Goal: Task Accomplishment & Management: Complete application form

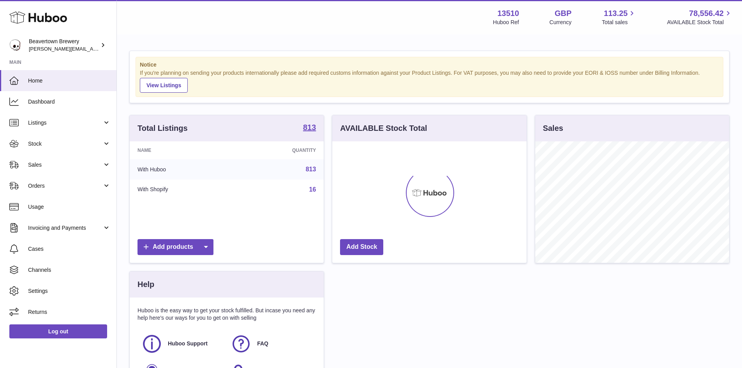
scroll to position [121, 194]
click at [64, 125] on span "Listings" at bounding box center [65, 122] width 74 height 7
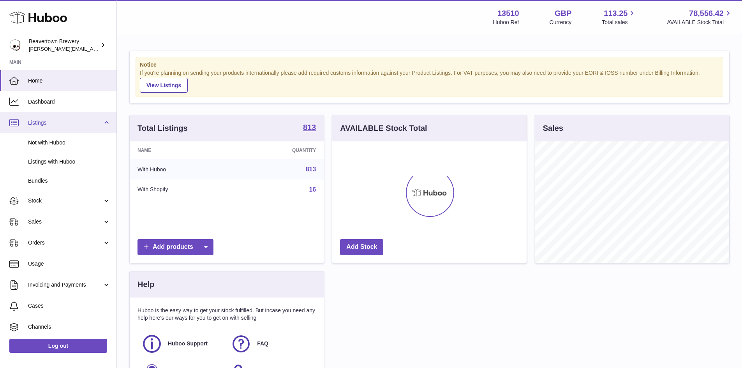
click at [64, 125] on span "Listings" at bounding box center [65, 122] width 74 height 7
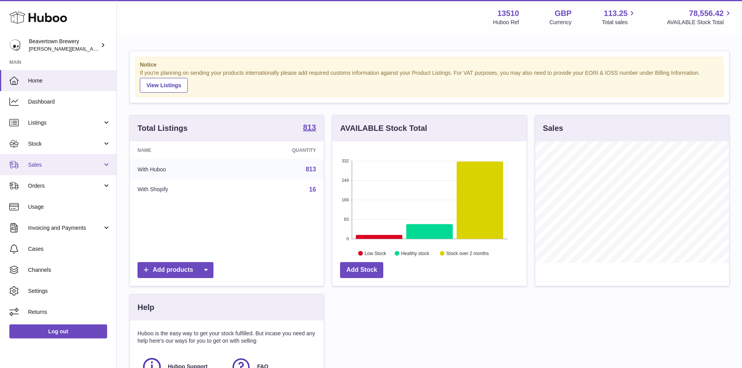
drag, startPoint x: 64, startPoint y: 125, endPoint x: 50, endPoint y: 162, distance: 39.6
click at [50, 162] on span "Sales" at bounding box center [65, 164] width 74 height 7
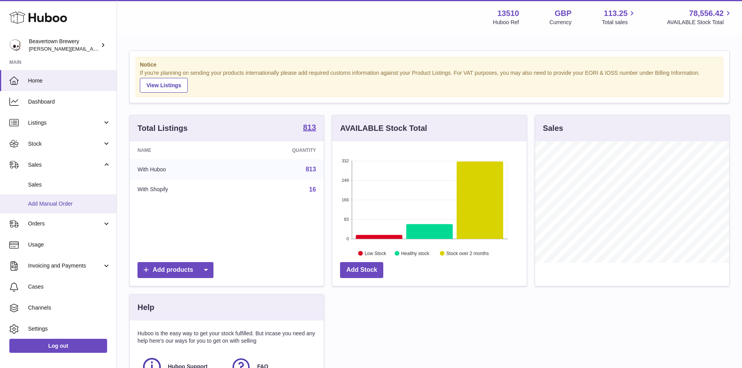
click at [54, 204] on span "Add Manual Order" at bounding box center [69, 203] width 83 height 7
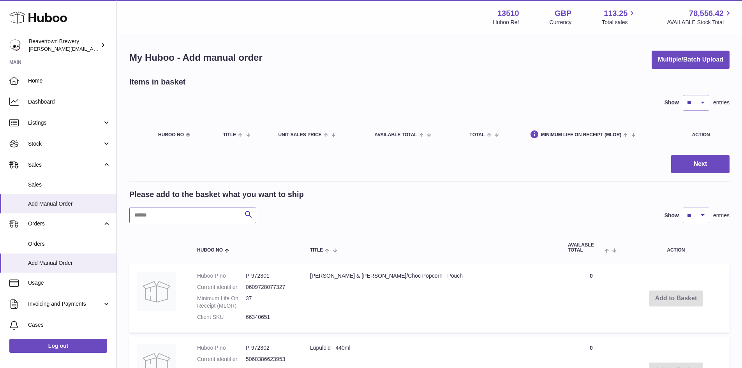
click at [216, 215] on input "text" at bounding box center [192, 216] width 127 height 16
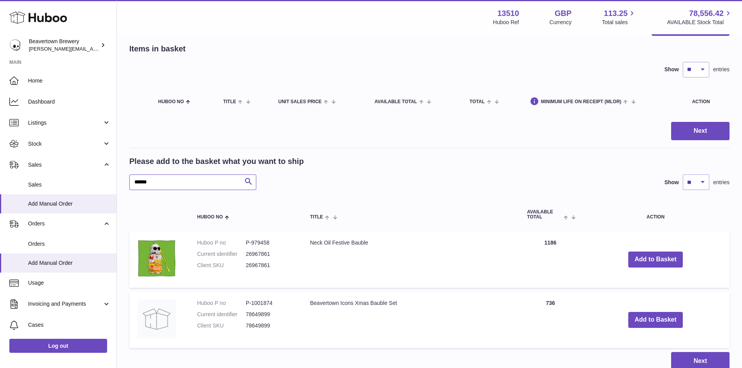
scroll to position [78, 0]
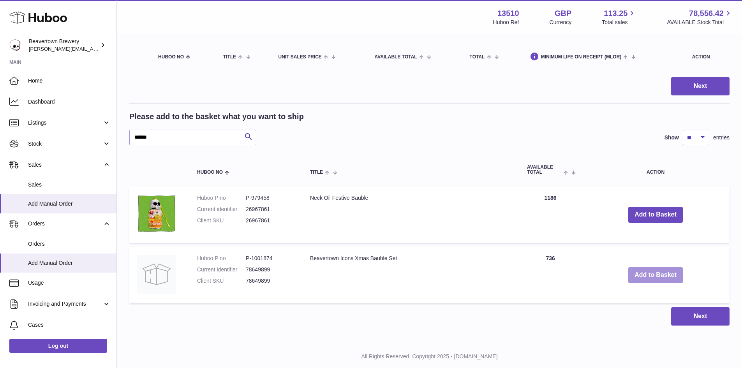
click at [650, 273] on button "Add to Basket" at bounding box center [655, 275] width 55 height 16
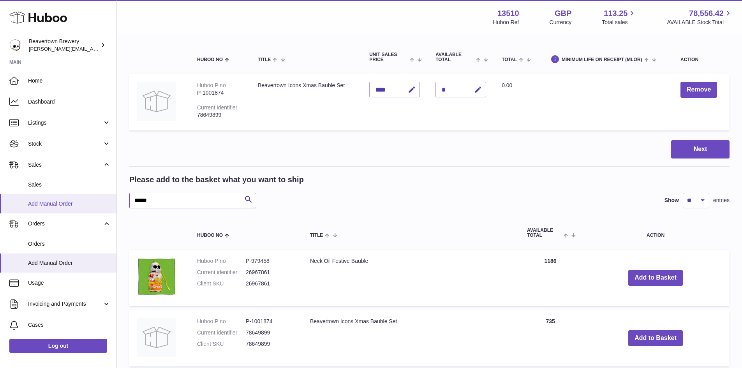
drag, startPoint x: 170, startPoint y: 203, endPoint x: 82, endPoint y: 200, distance: 88.4
click at [89, 203] on div "Huboo Beavertown Brewery millie@beavertownbrewery.co.uk Main Home Dashboard Lis…" at bounding box center [371, 186] width 742 height 528
click at [397, 127] on td "Unit Sales Price ****" at bounding box center [394, 102] width 66 height 56
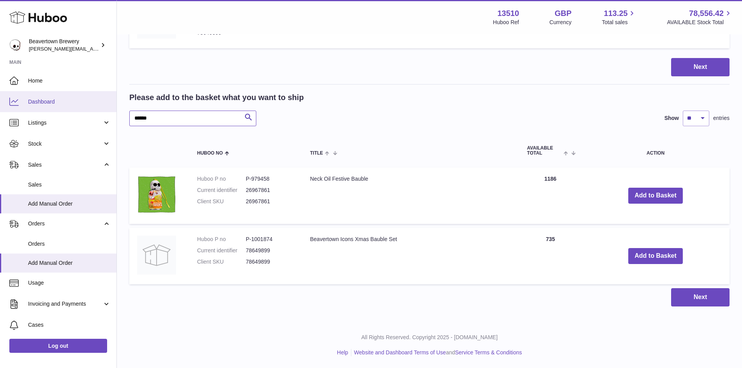
drag, startPoint x: 168, startPoint y: 116, endPoint x: 63, endPoint y: 105, distance: 105.7
click at [63, 105] on div "Huboo Beavertown Brewery millie@beavertownbrewery.co.uk Main Home Dashboard Lis…" at bounding box center [371, 104] width 742 height 528
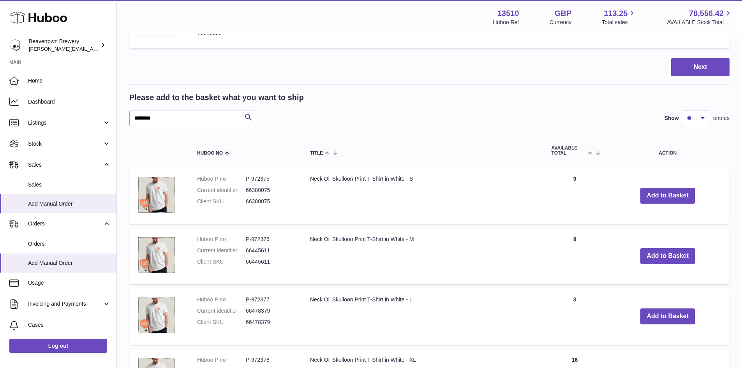
drag, startPoint x: 297, startPoint y: 232, endPoint x: 556, endPoint y: 109, distance: 287.5
click at [556, 109] on div "Please add to the basket what you want to ship ******** Search Show ** ** ** **…" at bounding box center [429, 109] width 600 height 34
click at [168, 113] on input "********" at bounding box center [192, 119] width 127 height 16
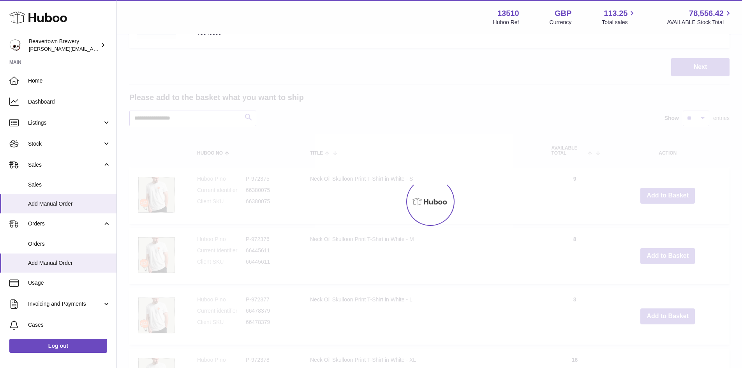
scroll to position [111, 0]
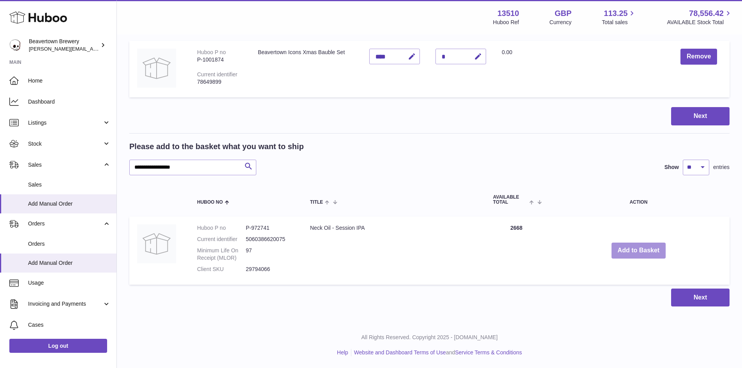
drag, startPoint x: 625, startPoint y: 248, endPoint x: 616, endPoint y: 246, distance: 8.6
click at [624, 248] on button "Add to Basket" at bounding box center [638, 251] width 55 height 16
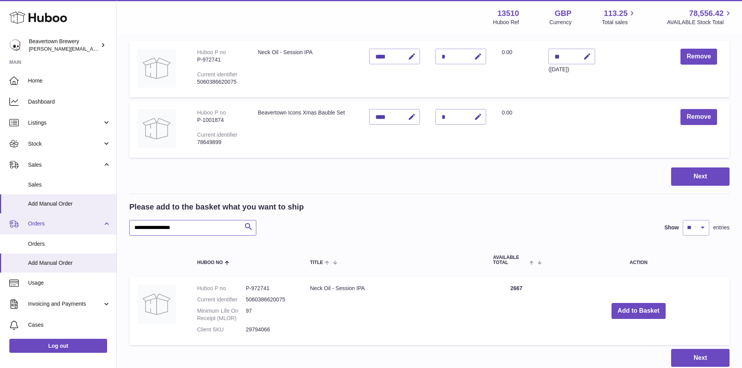
drag, startPoint x: 190, startPoint y: 225, endPoint x: 76, endPoint y: 221, distance: 114.1
click at [81, 221] on div "Huboo Beavertown Brewery millie@beavertownbrewery.co.uk Main Home Dashboard Lis…" at bounding box center [371, 158] width 742 height 539
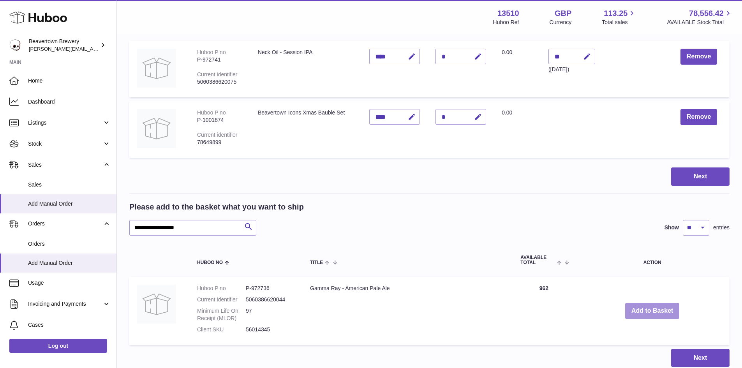
click at [647, 309] on button "Add to Basket" at bounding box center [652, 311] width 55 height 16
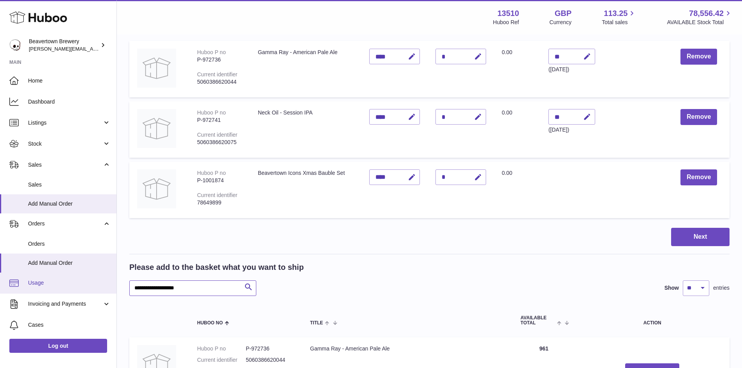
drag, startPoint x: 201, startPoint y: 287, endPoint x: 72, endPoint y: 290, distance: 129.3
click at [76, 289] on div "Huboo Beavertown Brewery millie@beavertownbrewery.co.uk Main Home Dashboard Lis…" at bounding box center [371, 189] width 742 height 600
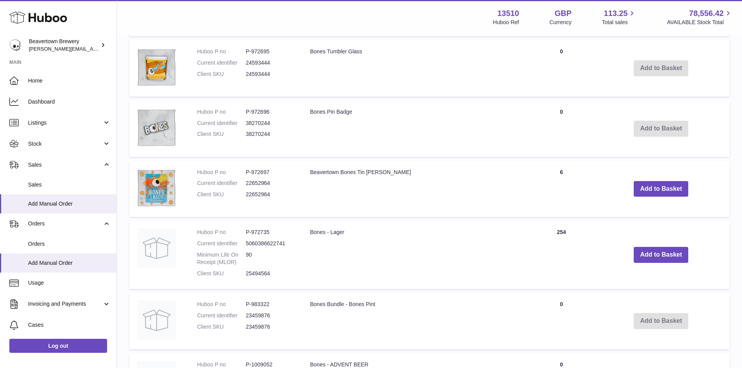
scroll to position [539, 0]
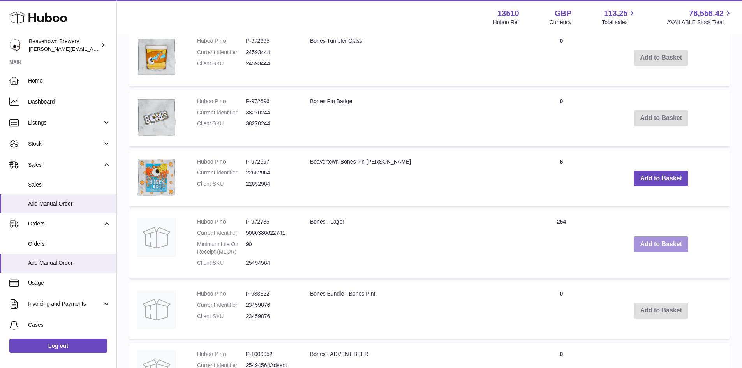
drag, startPoint x: 660, startPoint y: 245, endPoint x: 435, endPoint y: 231, distance: 225.8
click at [660, 245] on button "Add to Basket" at bounding box center [660, 244] width 55 height 16
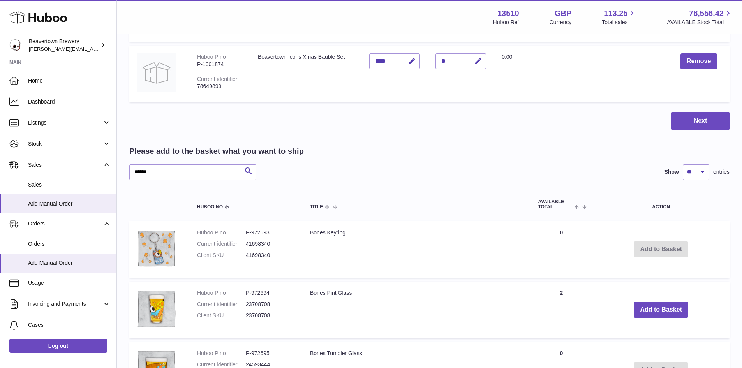
scroll to position [210, 0]
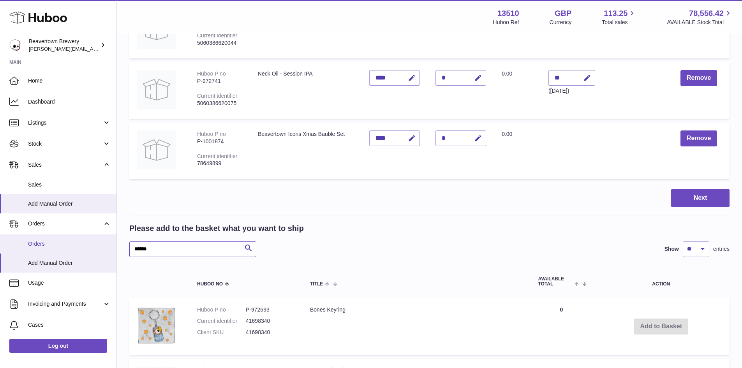
drag, startPoint x: 172, startPoint y: 249, endPoint x: 106, endPoint y: 249, distance: 66.2
click at [106, 249] on div "Huboo Beavertown Brewery millie@beavertownbrewery.co.uk Main Home Dashboard Lis…" at bounding box center [371, 337] width 742 height 1094
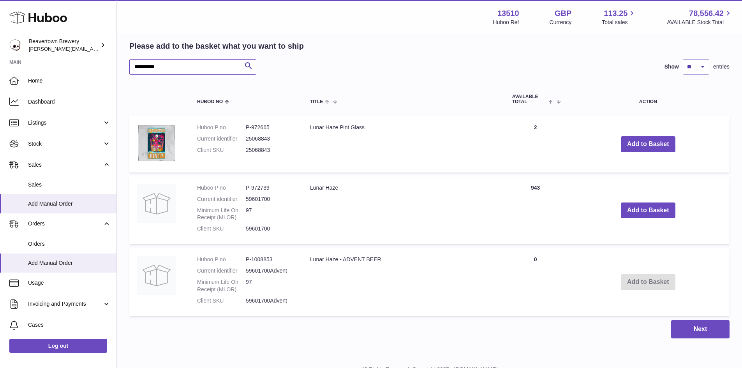
scroll to position [405, 0]
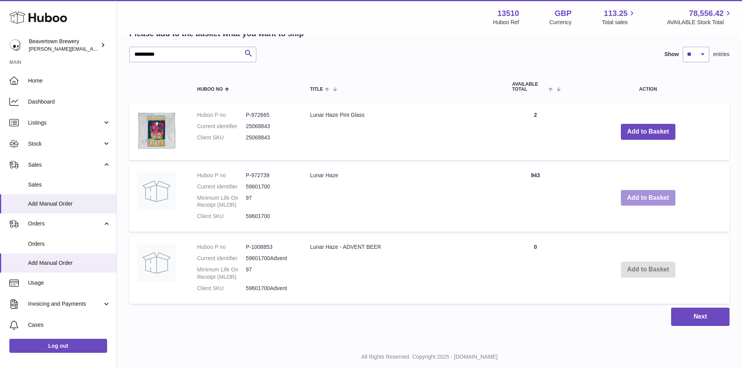
click at [635, 203] on button "Add to Basket" at bounding box center [648, 198] width 55 height 16
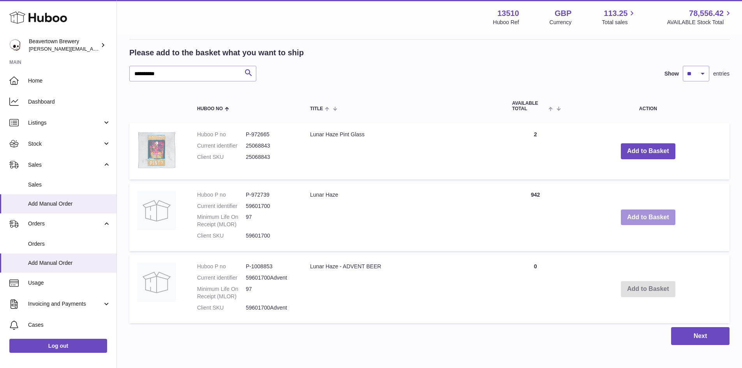
scroll to position [426, 0]
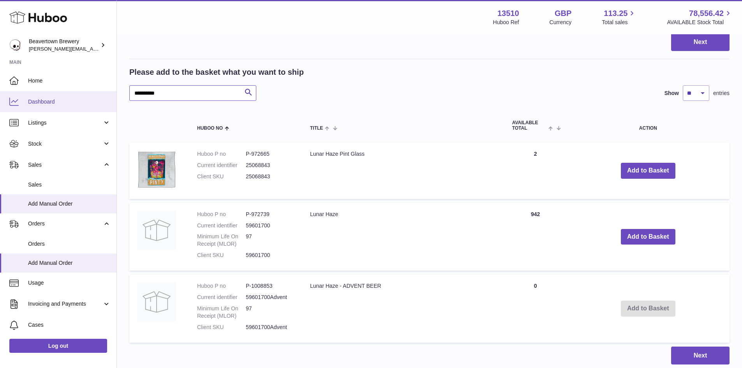
drag, startPoint x: 180, startPoint y: 89, endPoint x: 104, endPoint y: 92, distance: 76.4
click at [104, 92] on div "Huboo Beavertown Brewery millie@beavertownbrewery.co.uk Main Home Dashboard Lis…" at bounding box center [371, 0] width 742 height 852
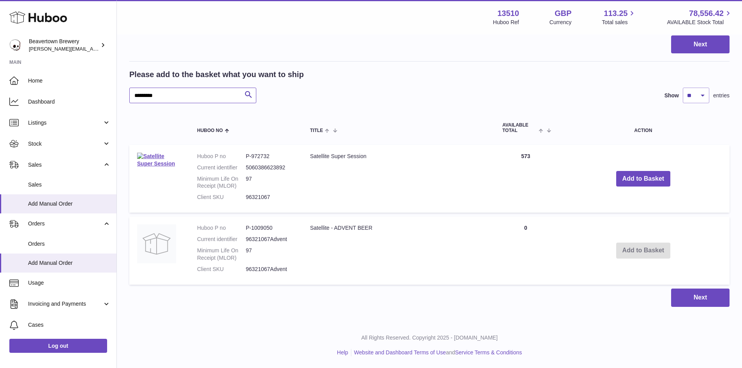
scroll to position [424, 0]
click at [620, 180] on button "Add to Basket" at bounding box center [643, 179] width 55 height 16
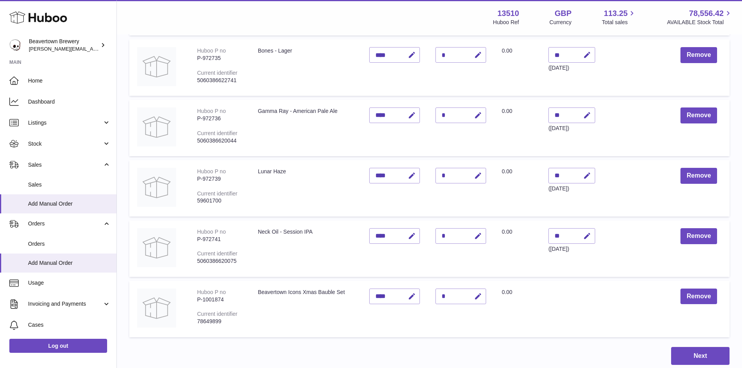
scroll to position [368, 0]
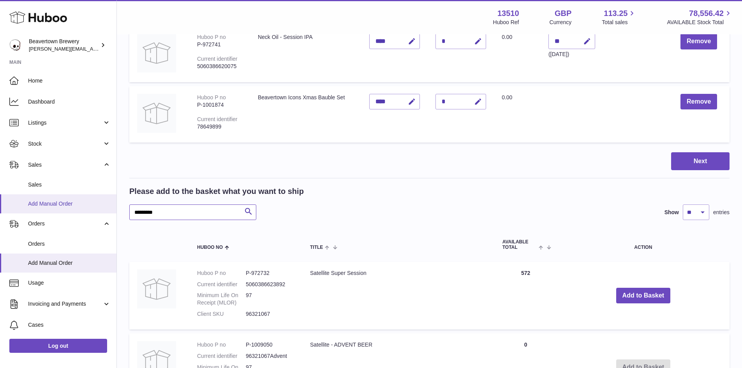
drag, startPoint x: 171, startPoint y: 215, endPoint x: 107, endPoint y: 210, distance: 64.4
click at [114, 213] on div "Huboo Beavertown Brewery millie@beavertownbrewery.co.uk Main Home Dashboard Lis…" at bounding box center [371, 58] width 742 height 852
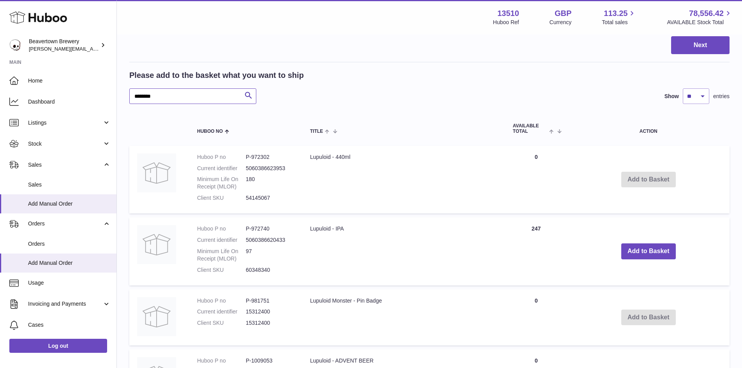
scroll to position [484, 0]
click at [645, 252] on button "Add to Basket" at bounding box center [648, 251] width 55 height 16
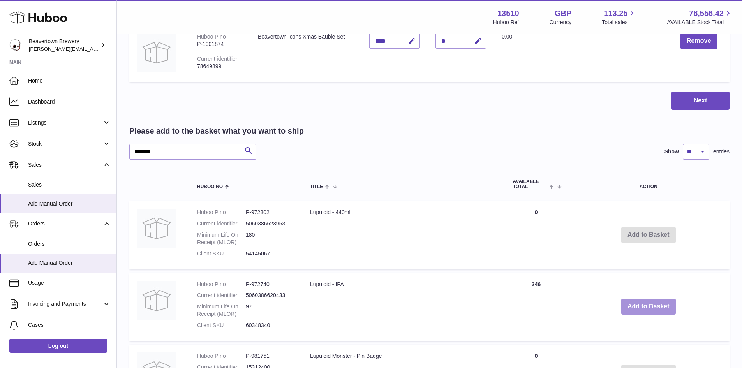
scroll to position [545, 0]
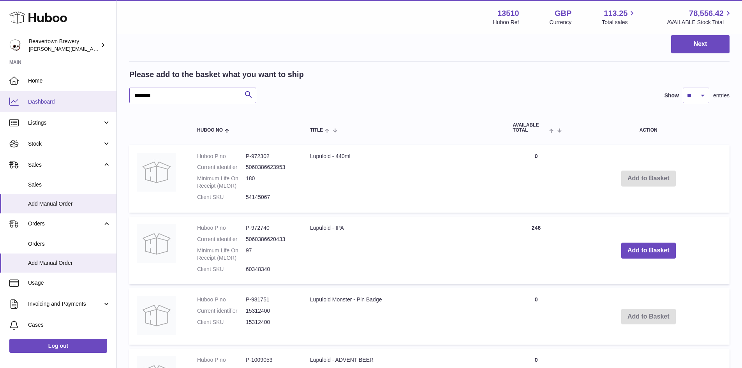
drag, startPoint x: 153, startPoint y: 99, endPoint x: 107, endPoint y: 98, distance: 46.3
type input "**********"
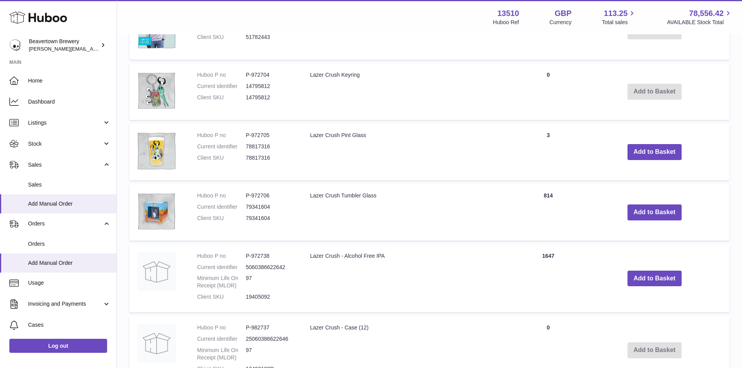
scroll to position [934, 0]
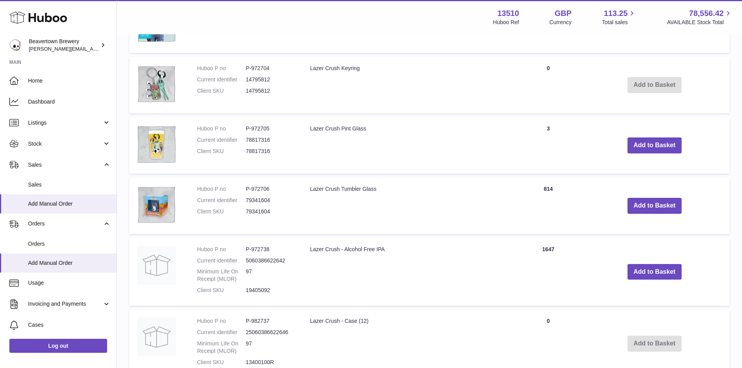
click at [666, 281] on td "Add to Basket" at bounding box center [654, 272] width 150 height 68
click at [665, 276] on button "Add to Basket" at bounding box center [654, 272] width 55 height 16
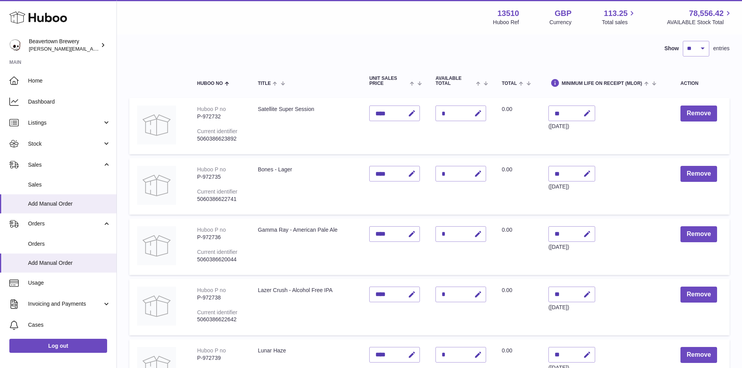
scroll to position [0, 0]
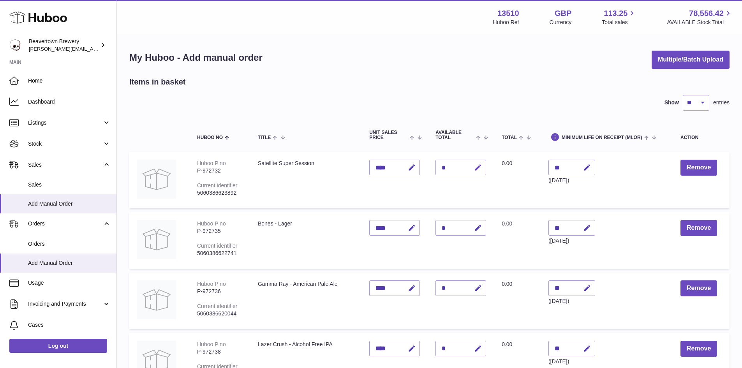
click at [484, 167] on button "button" at bounding box center [477, 168] width 18 height 16
type input "*"
drag, startPoint x: 492, startPoint y: 166, endPoint x: 489, endPoint y: 171, distance: 5.3
click at [482, 166] on icon "submit" at bounding box center [478, 167] width 7 height 7
click at [486, 231] on button "button" at bounding box center [477, 228] width 18 height 16
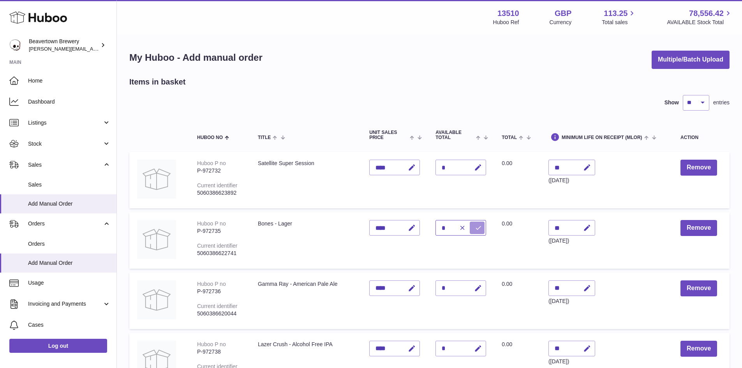
type input "*"
click at [482, 230] on icon "submit" at bounding box center [478, 227] width 7 height 7
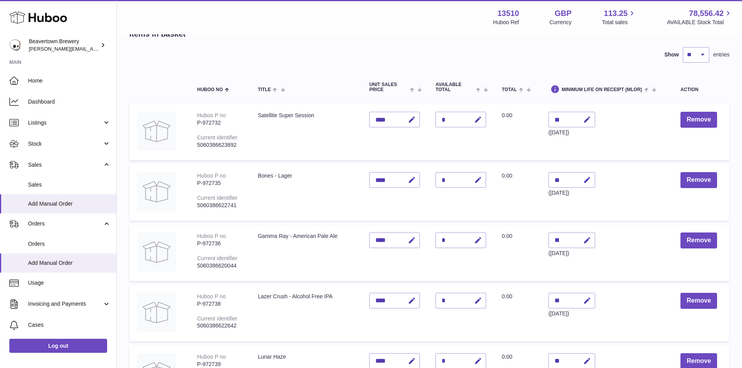
scroll to position [78, 0]
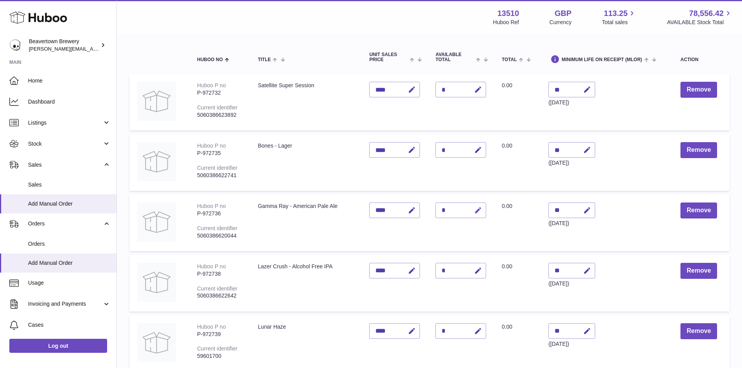
click at [482, 213] on icon "button" at bounding box center [478, 210] width 8 height 8
type input "*"
click at [484, 216] on button "submit" at bounding box center [477, 210] width 15 height 12
click at [482, 269] on icon "button" at bounding box center [478, 271] width 8 height 8
type input "*"
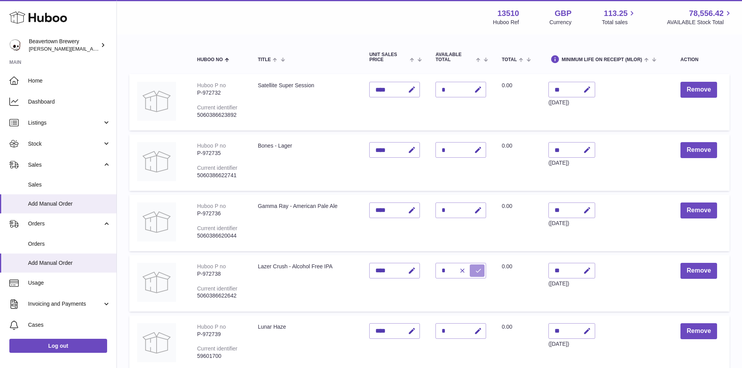
click at [482, 269] on icon "submit" at bounding box center [478, 270] width 7 height 7
click at [482, 209] on icon "button" at bounding box center [478, 210] width 8 height 8
type input "**"
click at [482, 210] on icon "submit" at bounding box center [478, 210] width 7 height 7
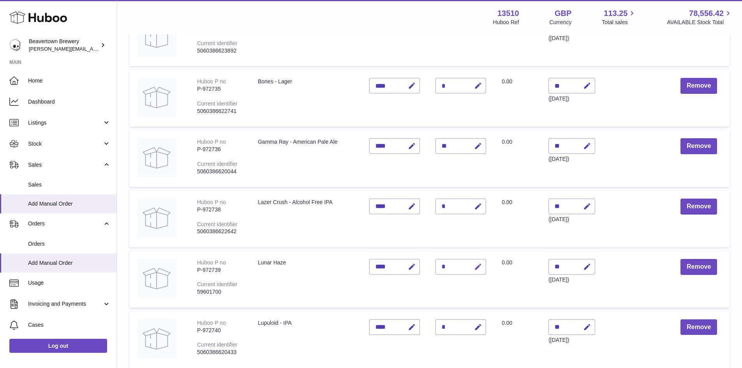
scroll to position [156, 0]
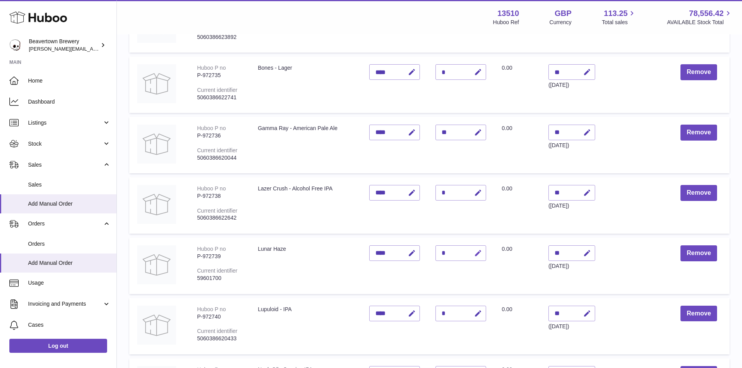
click at [484, 252] on button "button" at bounding box center [477, 253] width 18 height 16
type input "*"
click at [484, 255] on button "submit" at bounding box center [477, 253] width 15 height 12
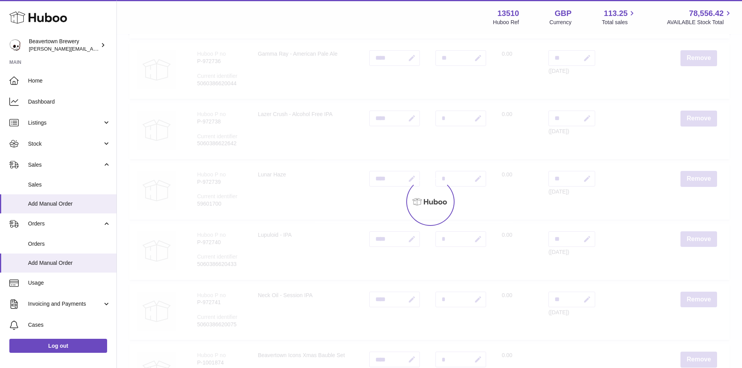
scroll to position [234, 0]
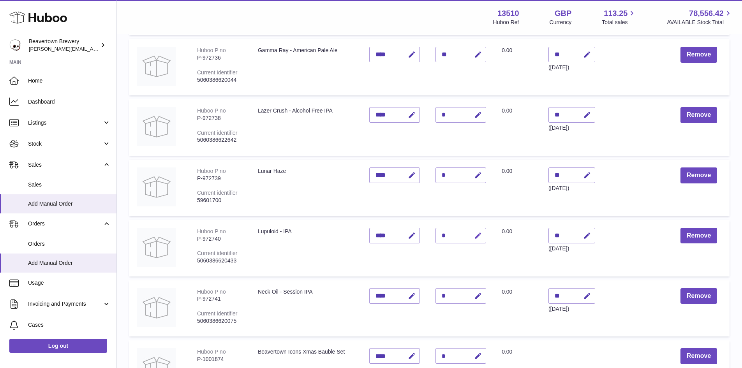
click at [482, 236] on icon "button" at bounding box center [478, 236] width 8 height 8
type input "*"
click at [482, 236] on icon "submit" at bounding box center [478, 235] width 7 height 7
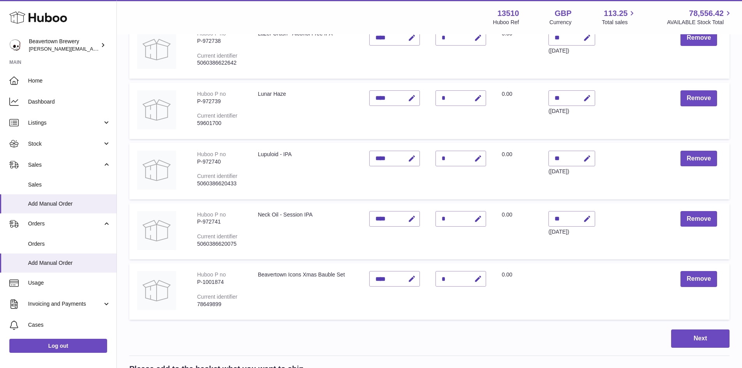
scroll to position [311, 0]
click at [486, 224] on button "button" at bounding box center [477, 218] width 18 height 16
type input "**"
click at [484, 217] on button "submit" at bounding box center [477, 218] width 15 height 12
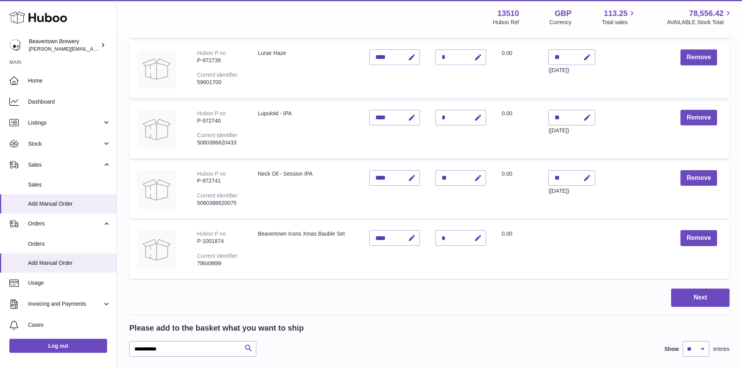
scroll to position [389, 0]
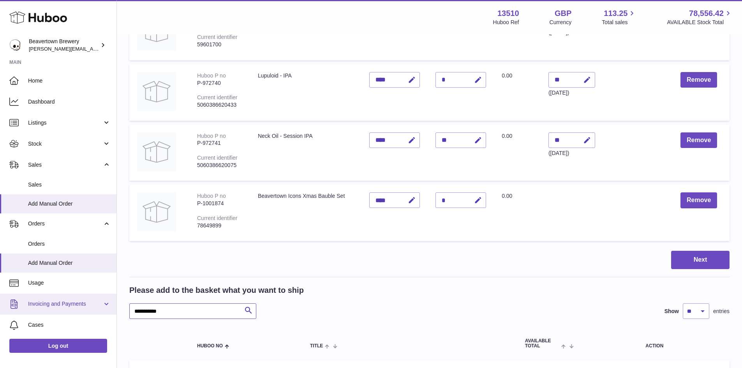
drag, startPoint x: 179, startPoint y: 311, endPoint x: 109, endPoint y: 308, distance: 70.5
click at [109, 310] on div "Huboo Beavertown Brewery millie@beavertownbrewery.co.uk Main Home Dashboard Lis…" at bounding box center [371, 348] width 742 height 1475
type input "**********"
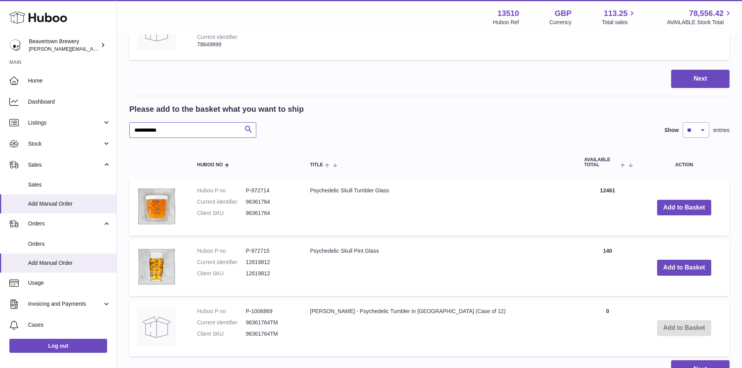
scroll to position [584, 0]
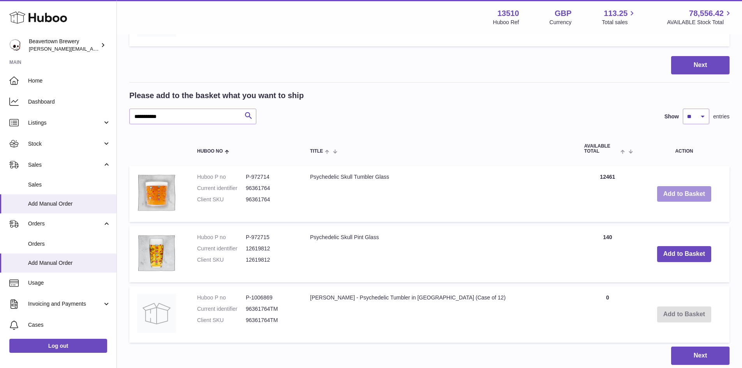
click at [665, 192] on button "Add to Basket" at bounding box center [684, 194] width 55 height 16
click at [678, 256] on button "Add to Basket" at bounding box center [684, 254] width 55 height 16
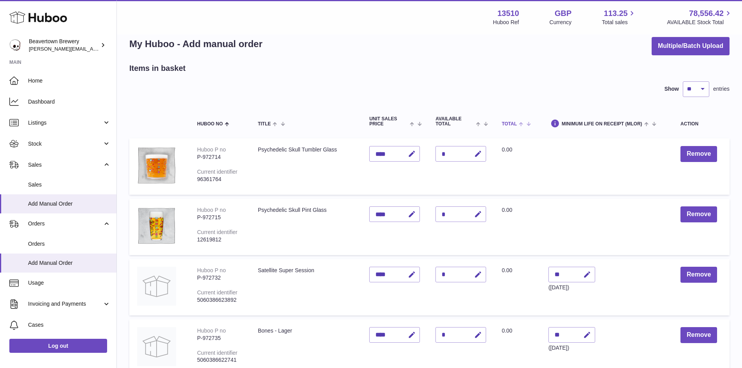
scroll to position [4, 0]
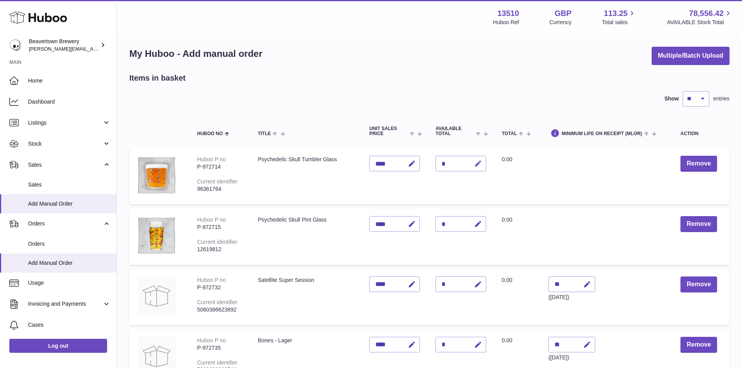
click at [482, 164] on icon "button" at bounding box center [478, 164] width 8 height 8
type input "*"
click at [484, 164] on button "submit" at bounding box center [477, 163] width 15 height 12
click at [482, 224] on icon "button" at bounding box center [478, 224] width 8 height 8
type input "*"
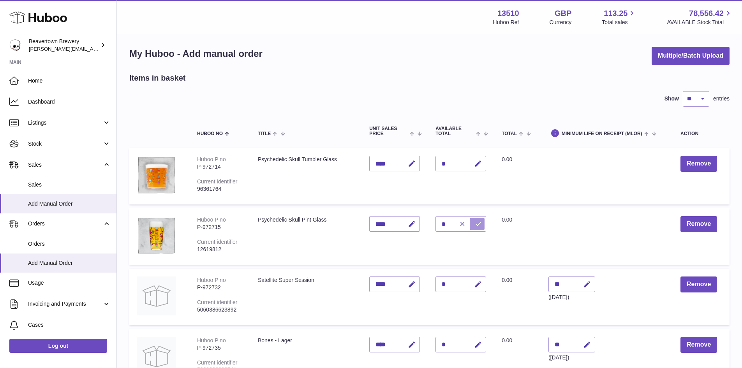
click at [482, 224] on icon "submit" at bounding box center [478, 223] width 7 height 7
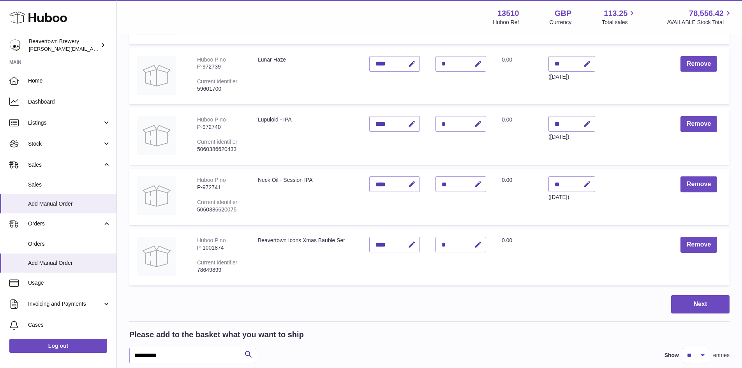
scroll to position [588, 0]
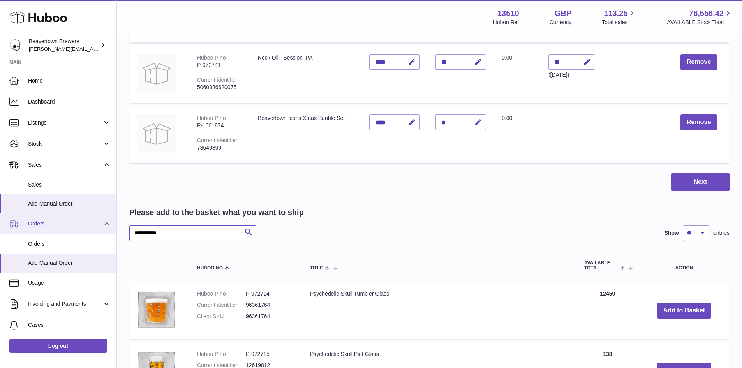
drag, startPoint x: 216, startPoint y: 234, endPoint x: 64, endPoint y: 233, distance: 152.6
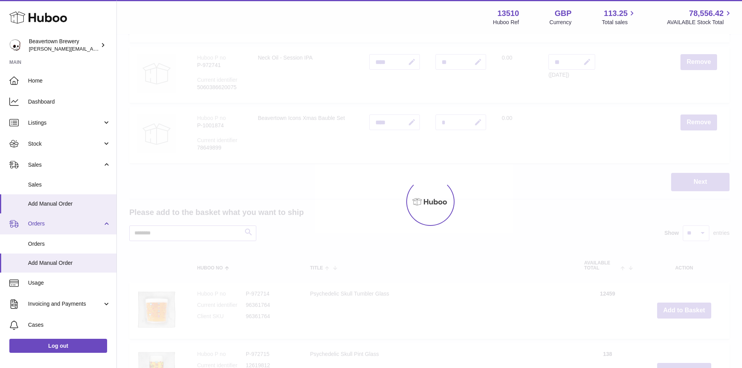
scroll to position [578, 0]
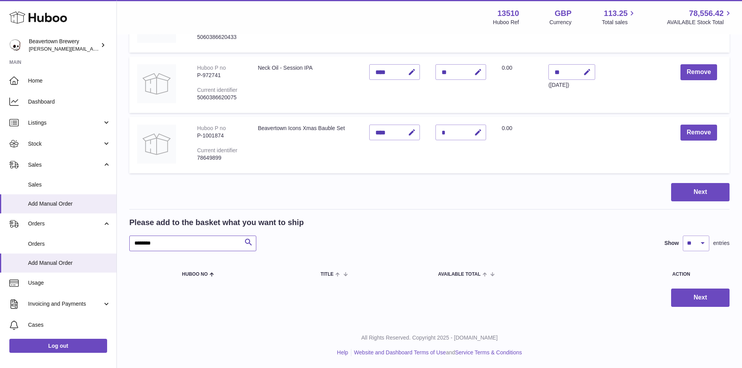
click at [155, 244] on input "********" at bounding box center [192, 244] width 127 height 16
type input "*"
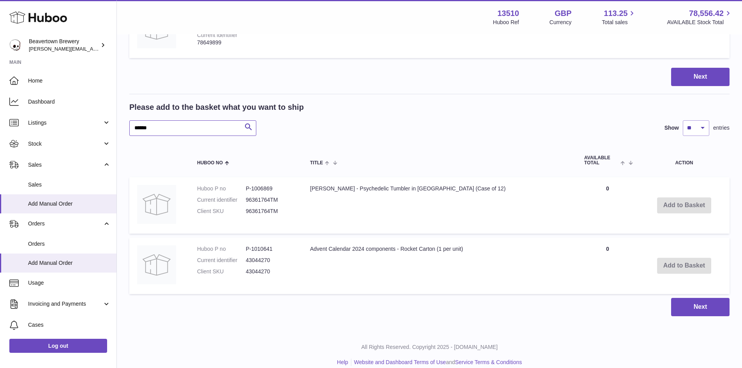
scroll to position [703, 0]
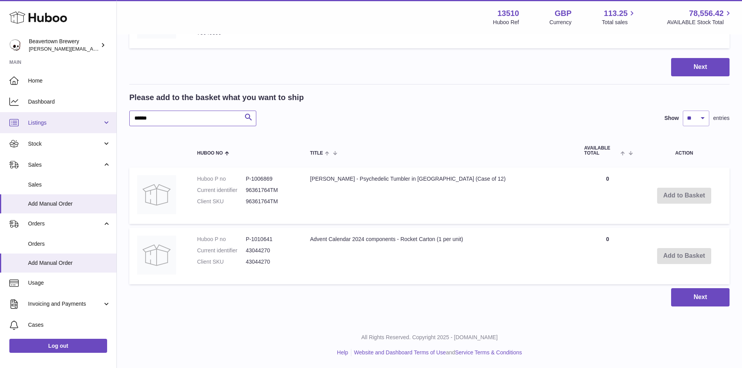
drag, startPoint x: 120, startPoint y: 123, endPoint x: 105, endPoint y: 121, distance: 14.5
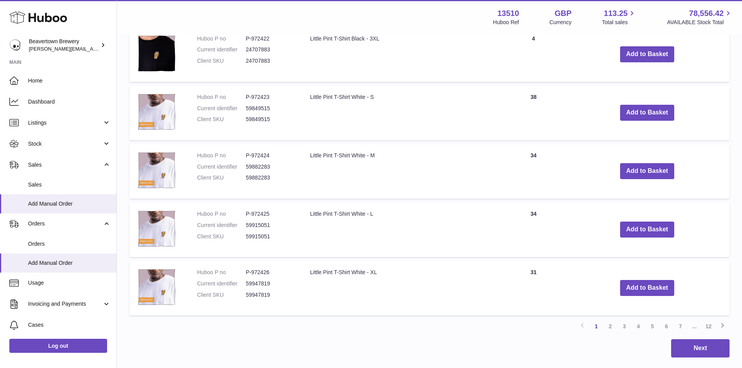
scroll to position [1186, 0]
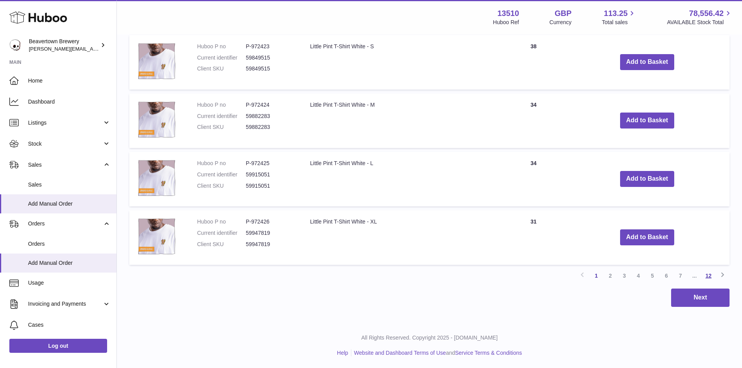
click at [707, 275] on link "12" at bounding box center [708, 276] width 14 height 14
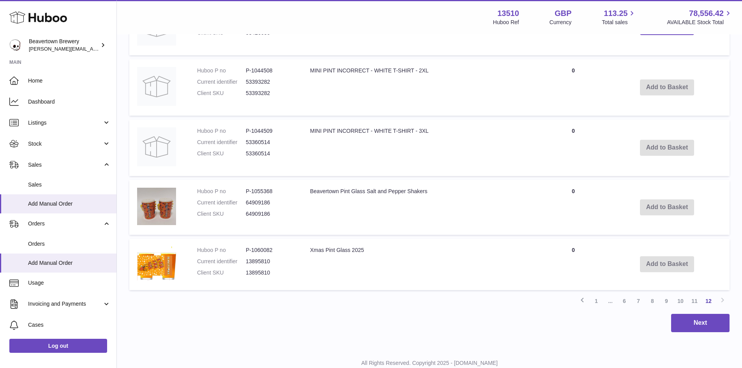
scroll to position [858, 0]
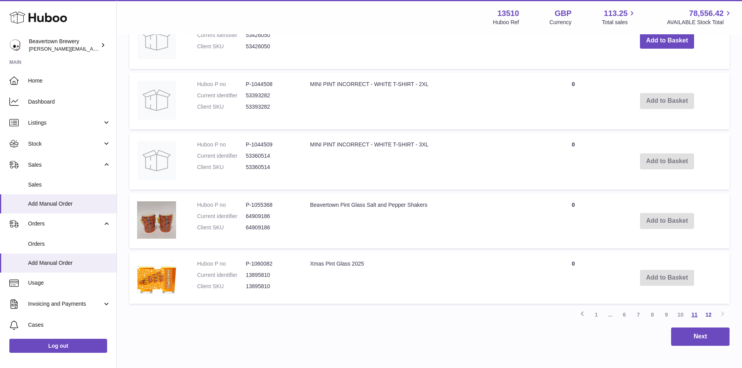
click at [691, 315] on link "11" at bounding box center [694, 315] width 14 height 14
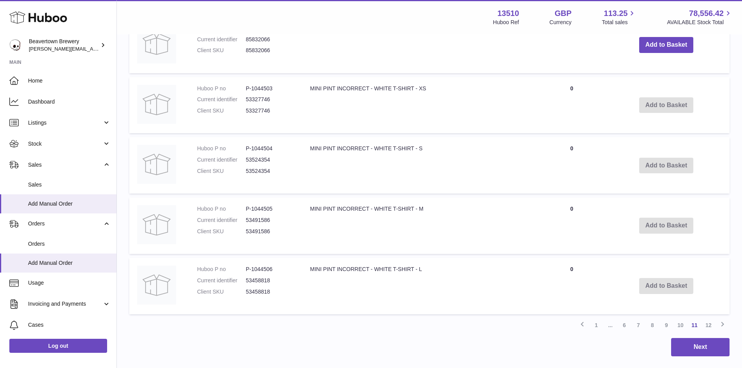
scroll to position [1205, 0]
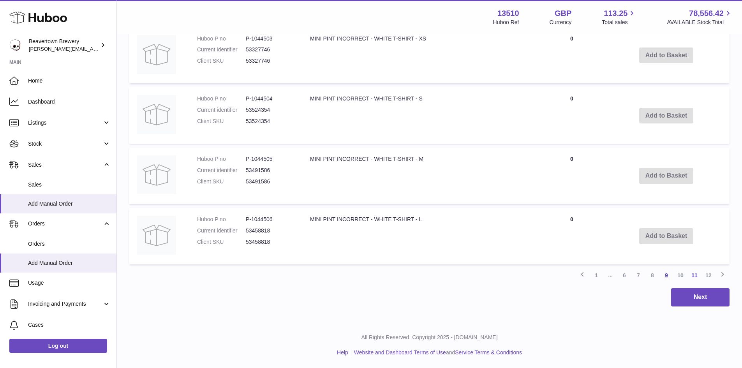
click at [665, 274] on link "9" at bounding box center [666, 275] width 14 height 14
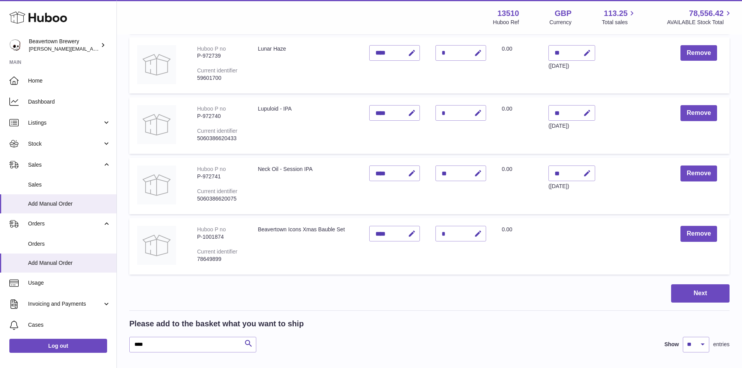
scroll to position [580, 0]
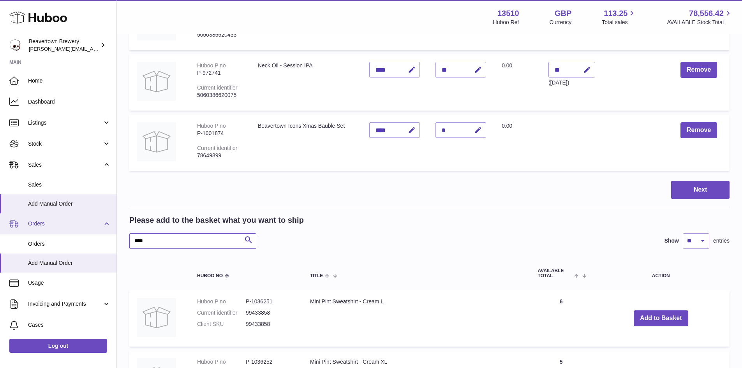
drag, startPoint x: 210, startPoint y: 237, endPoint x: 90, endPoint y: 228, distance: 120.6
click at [105, 241] on div "Huboo Beavertown Brewery millie@beavertownbrewery.co.uk Main Home Dashboard Lis…" at bounding box center [371, 206] width 742 height 1573
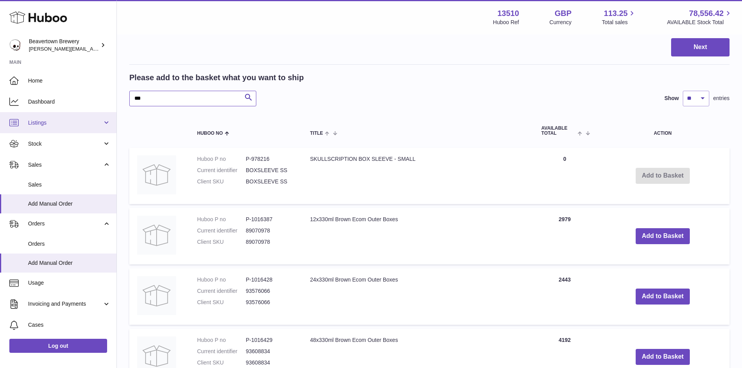
scroll to position [706, 0]
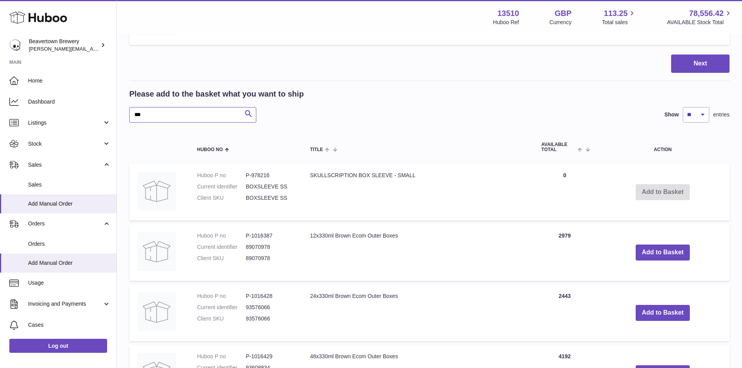
click at [139, 111] on input "***" at bounding box center [192, 115] width 127 height 16
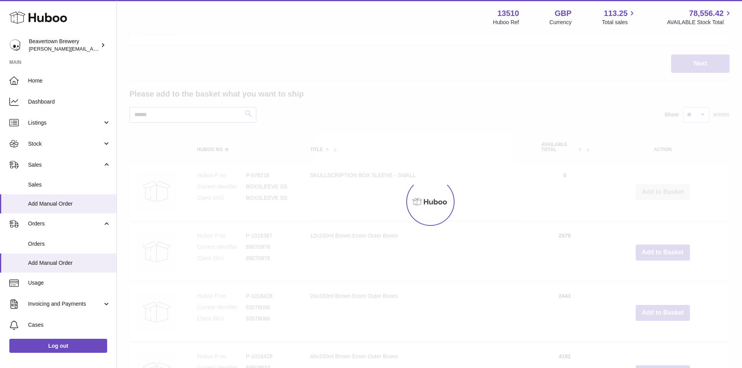
scroll to position [703, 0]
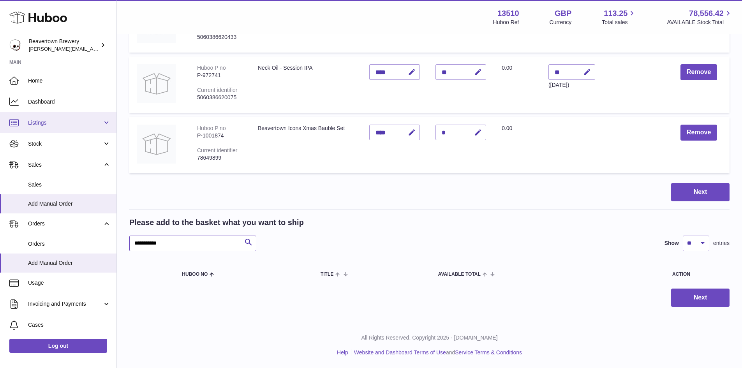
scroll to position [578, 0]
click at [162, 245] on input "**********" at bounding box center [192, 244] width 127 height 16
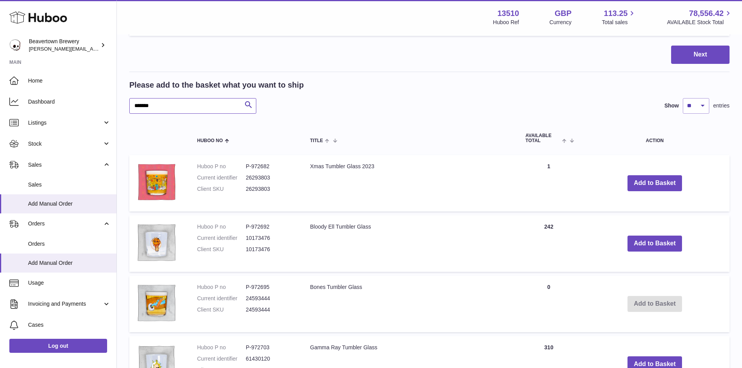
scroll to position [621, 0]
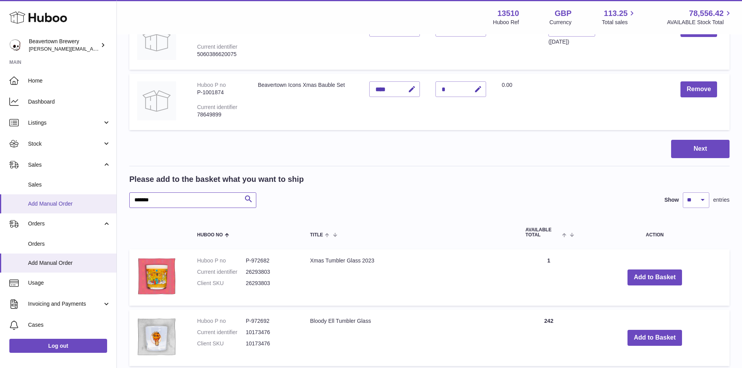
drag, startPoint x: 93, startPoint y: 198, endPoint x: 70, endPoint y: 198, distance: 23.0
click at [82, 198] on div "Huboo Beavertown Brewery millie@beavertownbrewery.co.uk Main Home Dashboard Lis…" at bounding box center [371, 165] width 742 height 1573
type input "********"
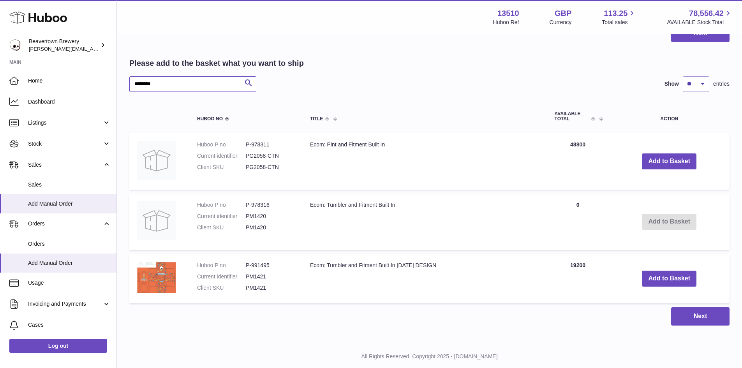
scroll to position [738, 0]
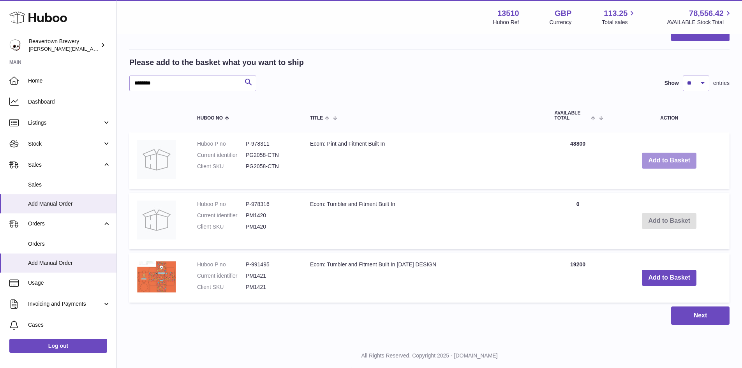
click at [658, 159] on button "Add to Basket" at bounding box center [669, 161] width 55 height 16
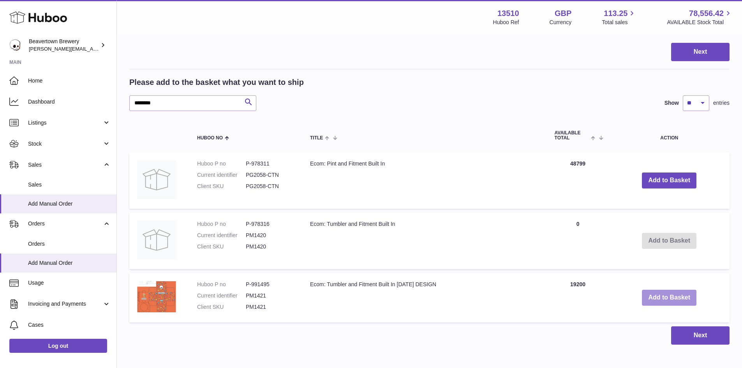
click at [660, 296] on button "Add to Basket" at bounding box center [669, 298] width 55 height 16
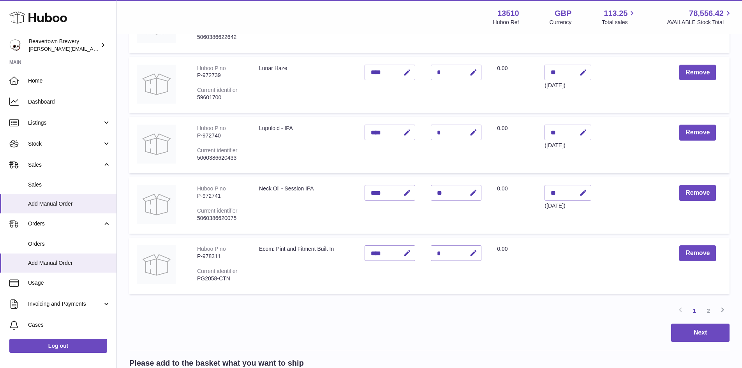
scroll to position [504, 0]
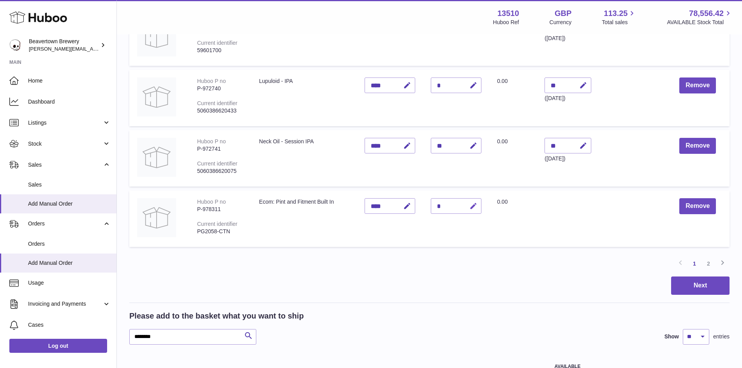
click at [477, 207] on icon "button" at bounding box center [473, 206] width 8 height 8
click at [477, 208] on icon "submit" at bounding box center [473, 205] width 7 height 7
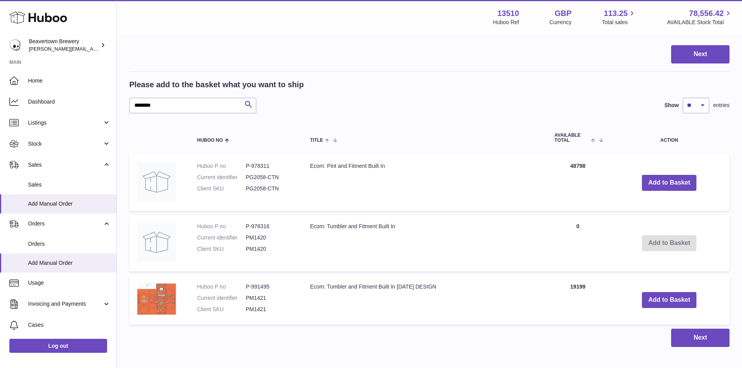
scroll to position [740, 0]
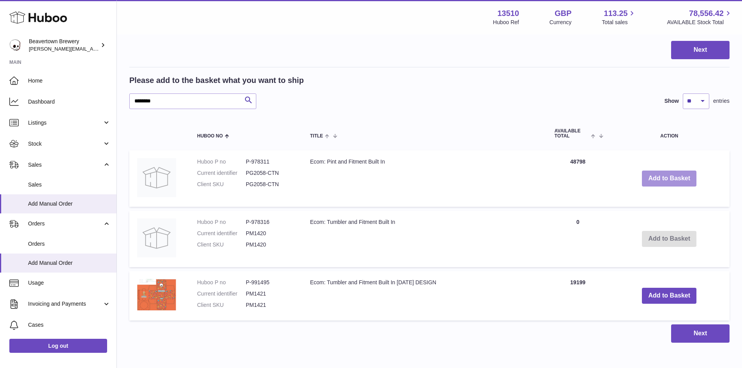
click at [688, 179] on button "Add to Basket" at bounding box center [669, 179] width 55 height 16
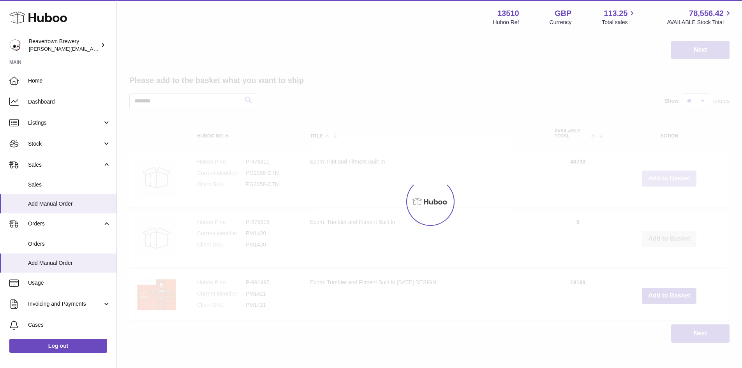
type input "*"
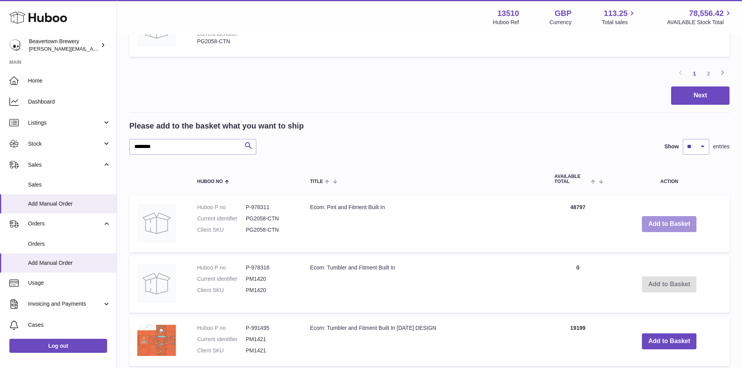
scroll to position [584, 0]
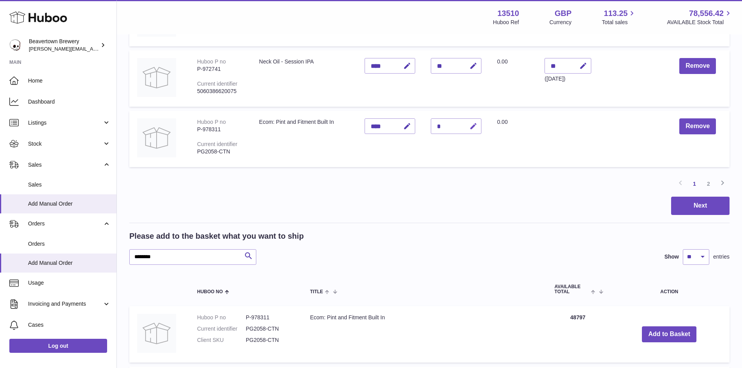
click at [477, 128] on icon "button" at bounding box center [473, 126] width 8 height 8
type input "*"
click at [477, 127] on icon "submit" at bounding box center [473, 126] width 7 height 7
click at [710, 183] on link "2" at bounding box center [708, 184] width 14 height 14
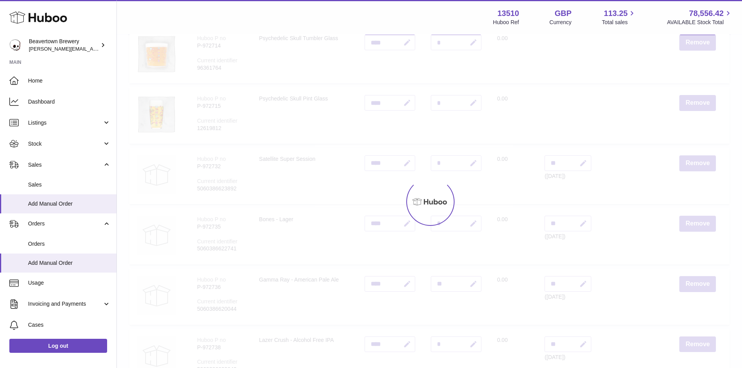
scroll to position [35, 0]
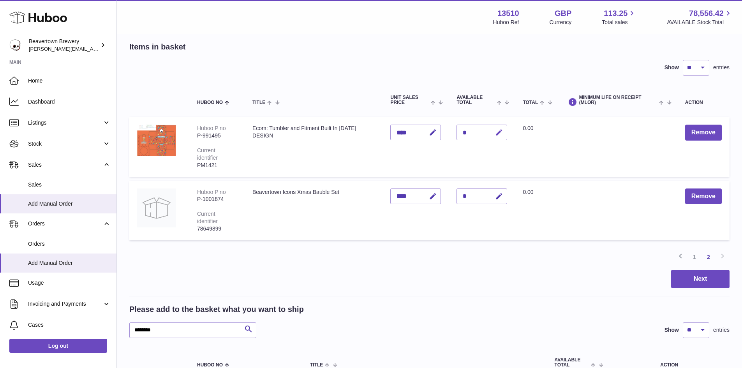
click at [503, 132] on icon "button" at bounding box center [499, 132] width 8 height 8
type input "*"
click at [505, 127] on button "submit" at bounding box center [498, 132] width 15 height 12
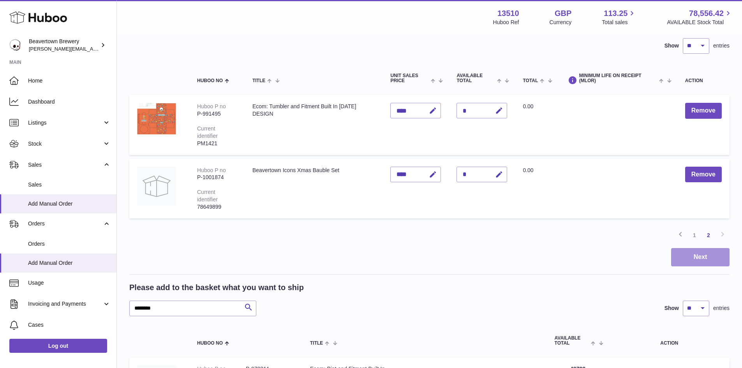
scroll to position [74, 0]
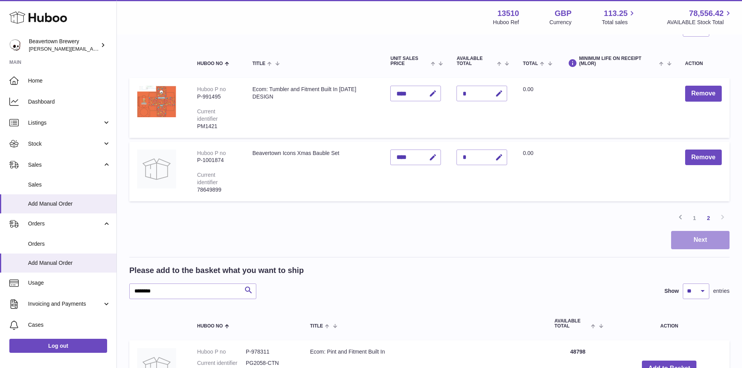
click at [697, 238] on button "Next" at bounding box center [700, 240] width 58 height 18
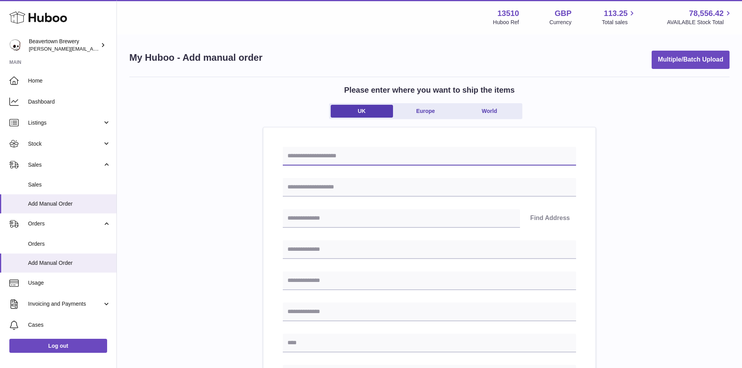
click at [311, 159] on input "text" at bounding box center [429, 156] width 293 height 19
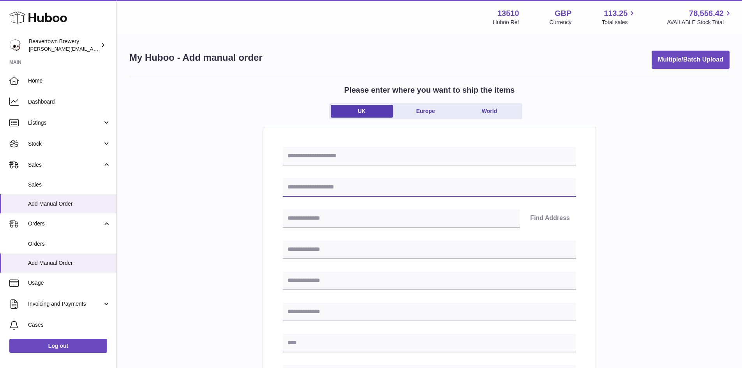
click at [289, 191] on input "text" at bounding box center [429, 187] width 293 height 19
type input "**********"
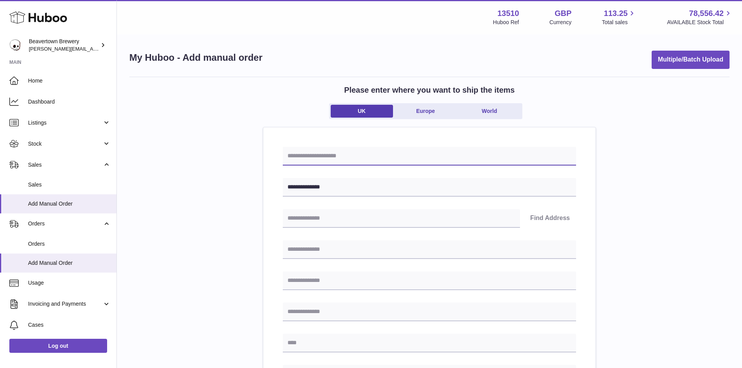
click at [304, 164] on input "text" at bounding box center [429, 156] width 293 height 19
type input "**********"
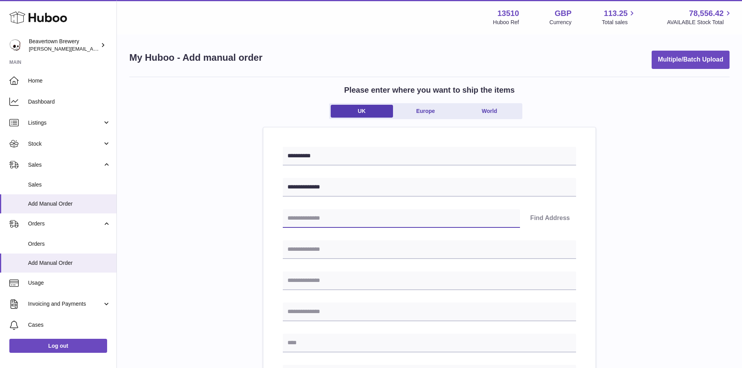
click at [356, 215] on input "text" at bounding box center [401, 218] width 237 height 19
type input "*"
type input "********"
click at [555, 213] on button "Find Address" at bounding box center [550, 218] width 52 height 19
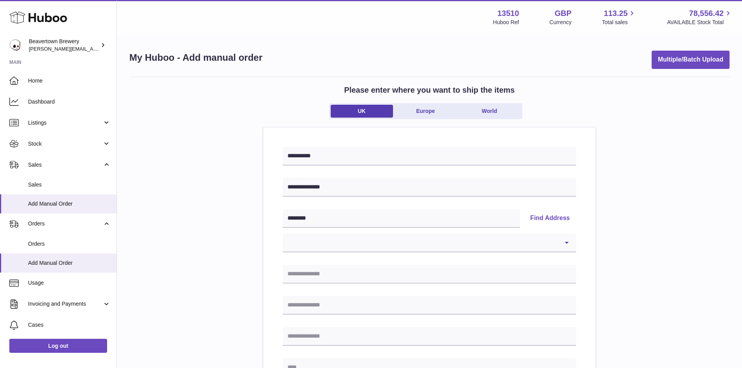
click at [379, 229] on div "**********" at bounding box center [429, 230] width 293 height 43
click at [379, 237] on select "**********" at bounding box center [429, 243] width 293 height 19
select select "**"
click at [283, 234] on select "**********" at bounding box center [429, 243] width 293 height 19
type input "**********"
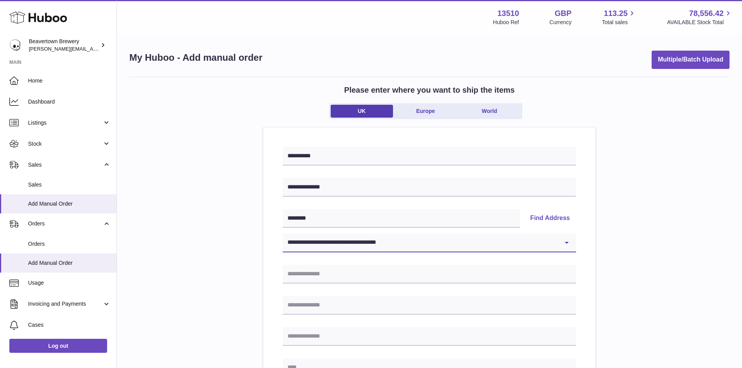
type input "*******"
type input "**********"
type input "********"
drag, startPoint x: 381, startPoint y: 119, endPoint x: 701, endPoint y: 231, distance: 339.0
click at [701, 231] on div "**********" at bounding box center [429, 360] width 600 height 567
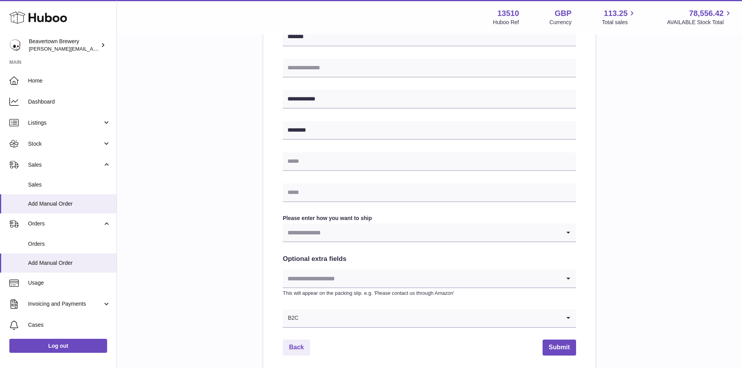
scroll to position [273, 0]
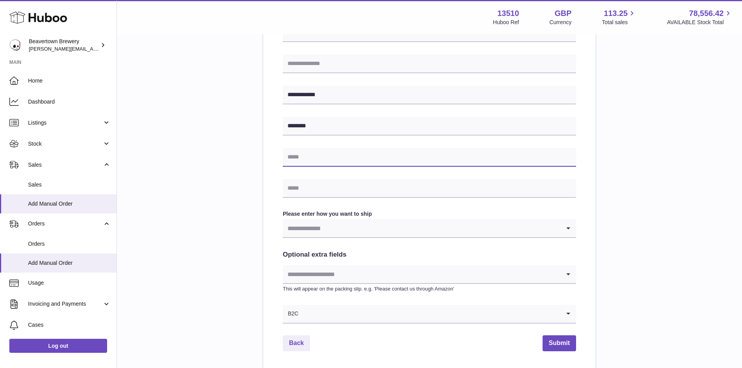
click at [329, 155] on input "text" at bounding box center [429, 157] width 293 height 19
type input "**********"
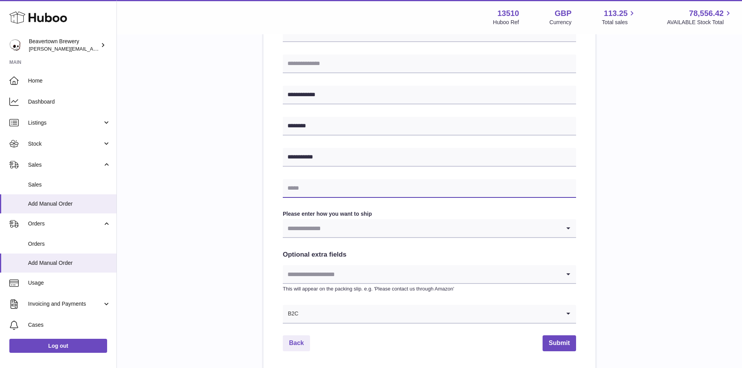
click at [298, 183] on input "text" at bounding box center [429, 188] width 293 height 19
type input "**********"
drag, startPoint x: 617, startPoint y: 190, endPoint x: 614, endPoint y: 186, distance: 5.0
click at [616, 188] on div "**********" at bounding box center [429, 87] width 600 height 567
click at [440, 228] on input "Search for option" at bounding box center [422, 228] width 278 height 18
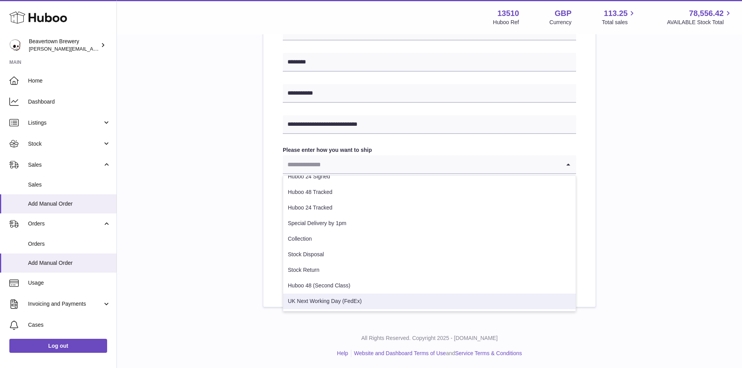
scroll to position [337, 0]
click at [348, 298] on li "UK Next Working Day (FedEx)" at bounding box center [429, 301] width 292 height 16
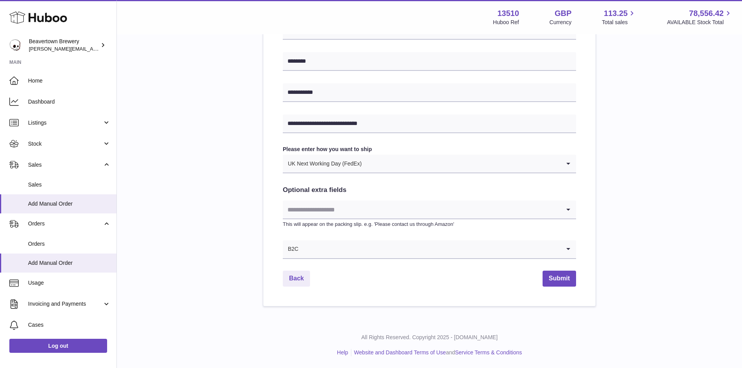
click at [349, 216] on input "Search for option" at bounding box center [422, 210] width 278 height 18
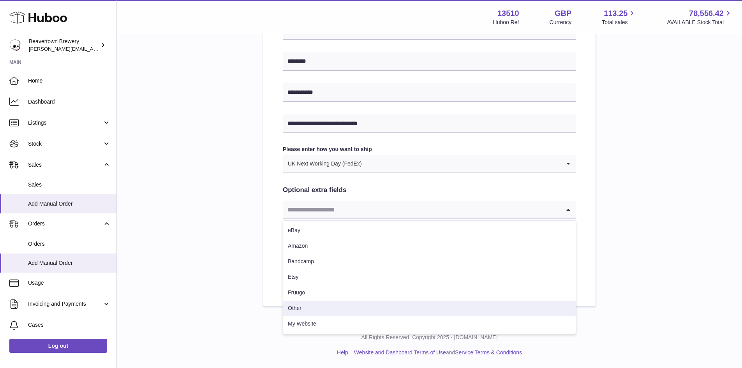
drag, startPoint x: 329, startPoint y: 324, endPoint x: 329, endPoint y: 313, distance: 10.9
click at [329, 313] on ul "eBay Amazon Bandcamp Etsy Fruugo Other My Website" at bounding box center [429, 277] width 293 height 114
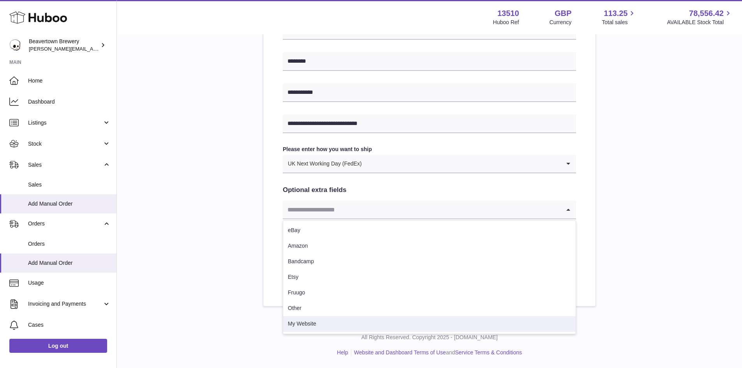
click at [329, 319] on li "My Website" at bounding box center [429, 324] width 292 height 16
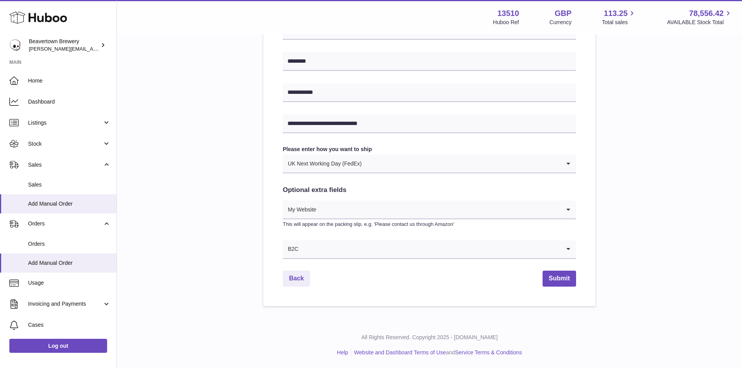
click at [598, 221] on div "**********" at bounding box center [429, 23] width 600 height 567
click at [547, 278] on button "Submit" at bounding box center [558, 279] width 33 height 16
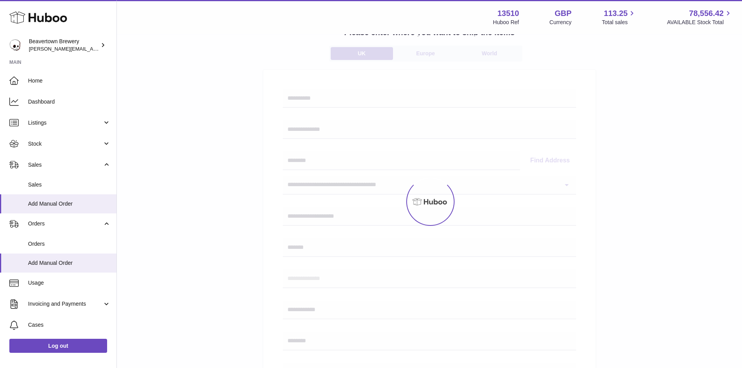
scroll to position [0, 0]
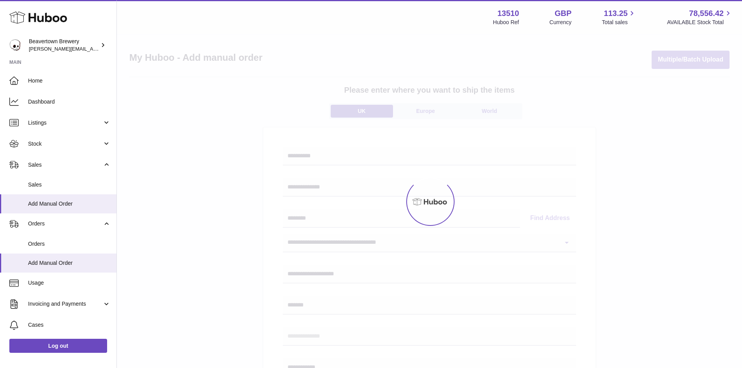
click at [622, 232] on div at bounding box center [429, 201] width 625 height 333
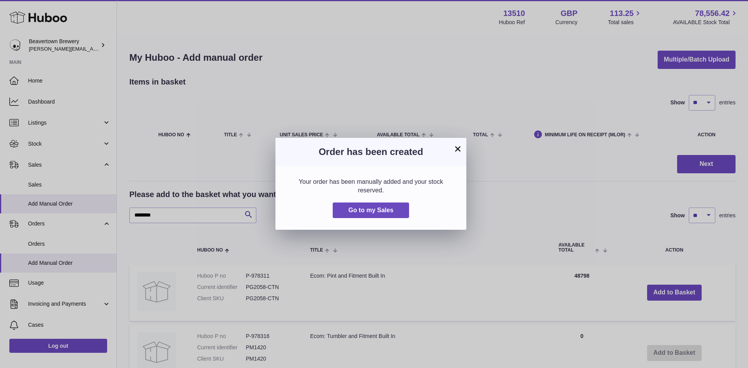
click at [460, 146] on button "×" at bounding box center [457, 148] width 9 height 9
